Goal: Transaction & Acquisition: Obtain resource

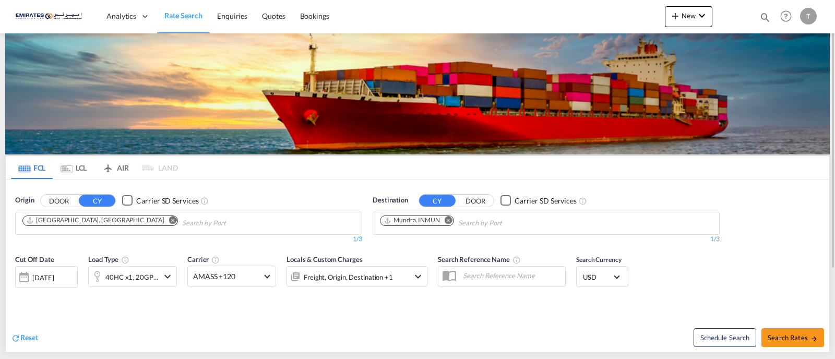
click at [449, 220] on md-icon "Remove" at bounding box center [449, 220] width 8 height 8
type input "[PERSON_NAME]"
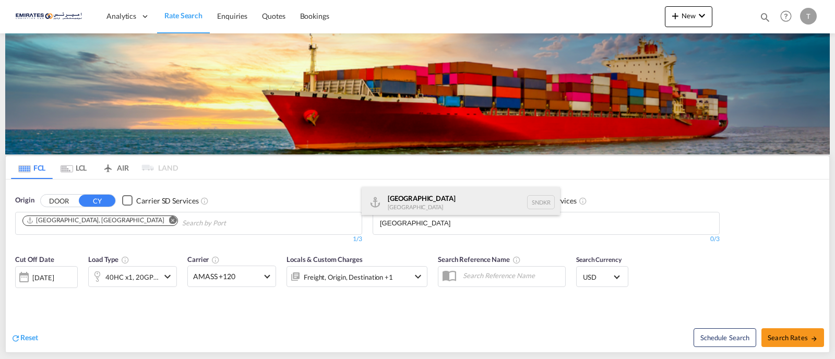
type input "[GEOGRAPHIC_DATA]"
click at [397, 205] on div "Dakar [GEOGRAPHIC_DATA] SNDKR" at bounding box center [461, 202] width 198 height 31
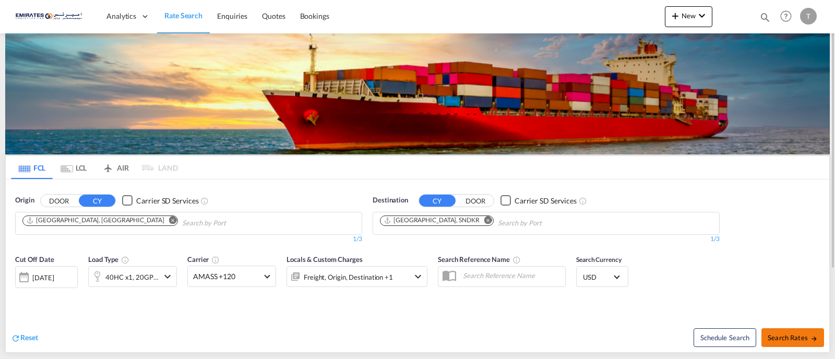
click at [786, 338] on span "Search Rates" at bounding box center [793, 337] width 50 height 8
type input "AEJEA to SNDKR / [DATE]"
